Goal: Task Accomplishment & Management: Use online tool/utility

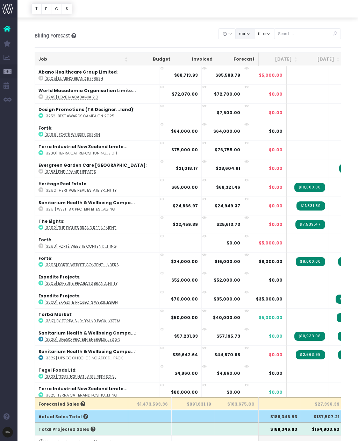
click at [255, 30] on button "sort" at bounding box center [244, 33] width 19 height 11
click at [275, 34] on button "filter" at bounding box center [264, 33] width 20 height 11
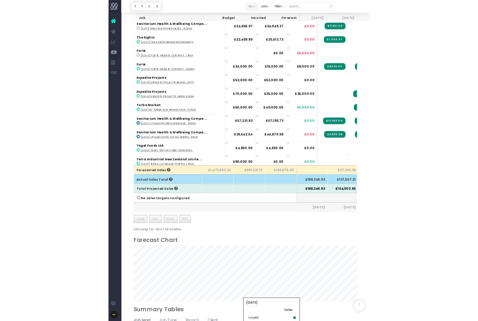
scroll to position [223, 0]
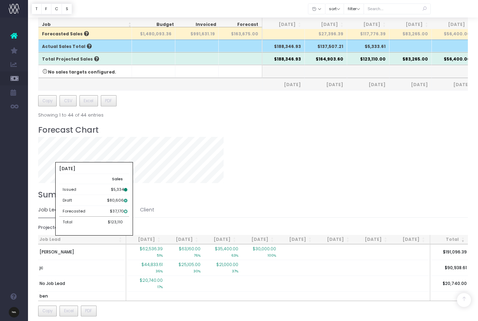
scroll to position [273, 0]
